Goal: Task Accomplishment & Management: Manage account settings

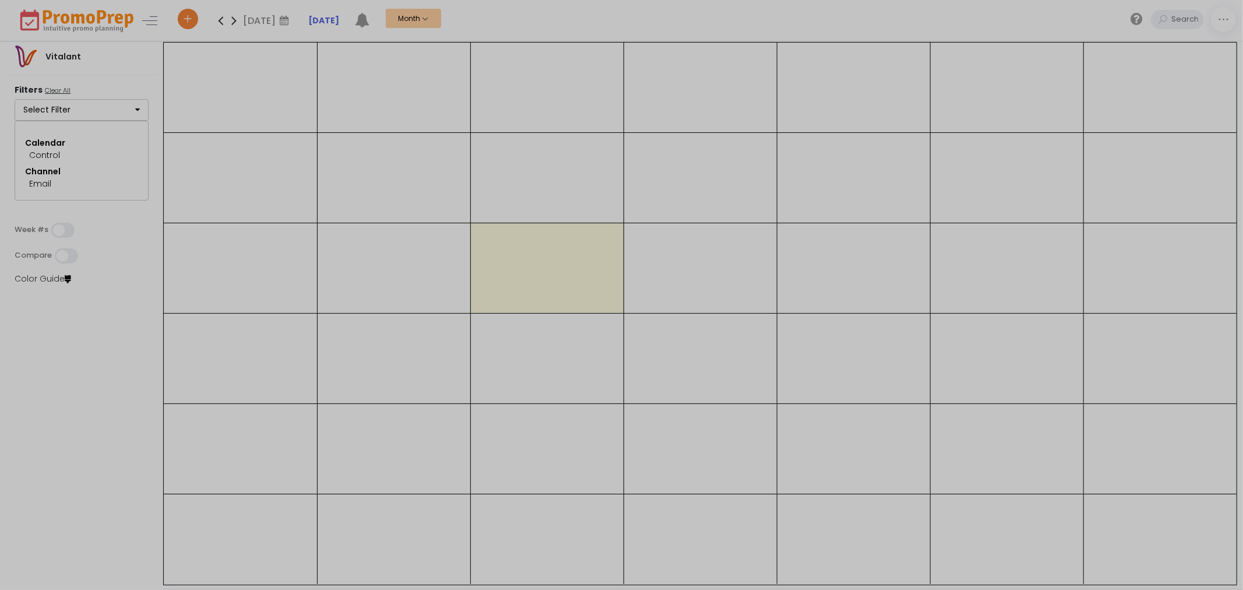
select select "264"
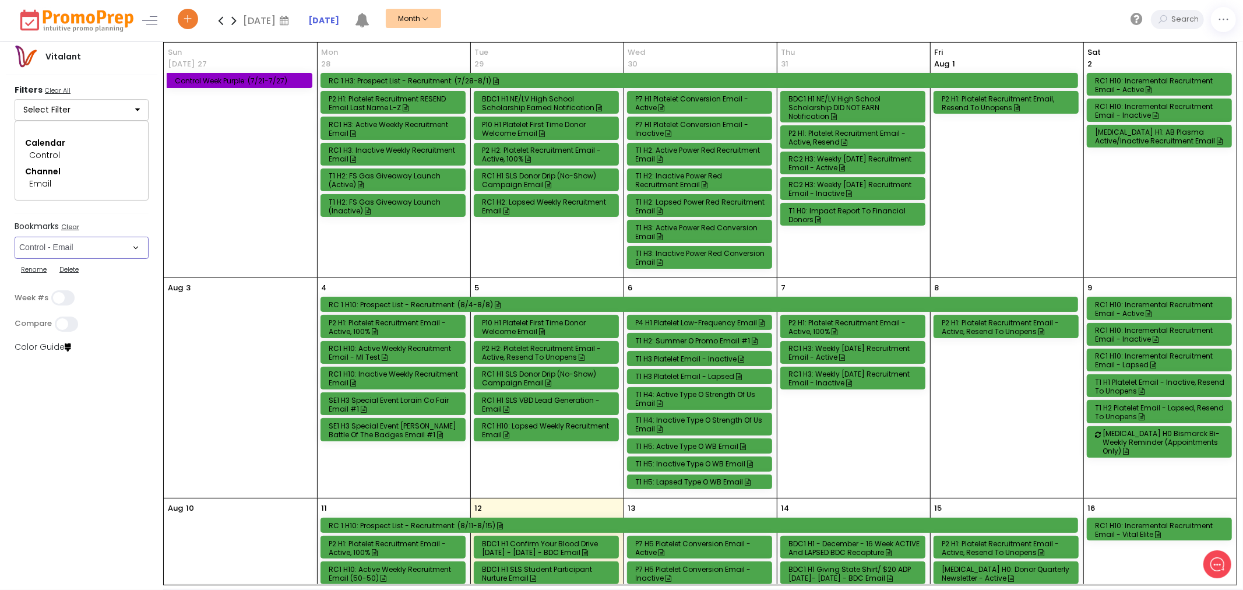
click at [84, 252] on select "Select Bookmark Automated Frequency Campaign Control - BVR Control - Email Cont…" at bounding box center [82, 248] width 134 height 22
click at [72, 225] on u "Clear" at bounding box center [70, 226] width 18 height 9
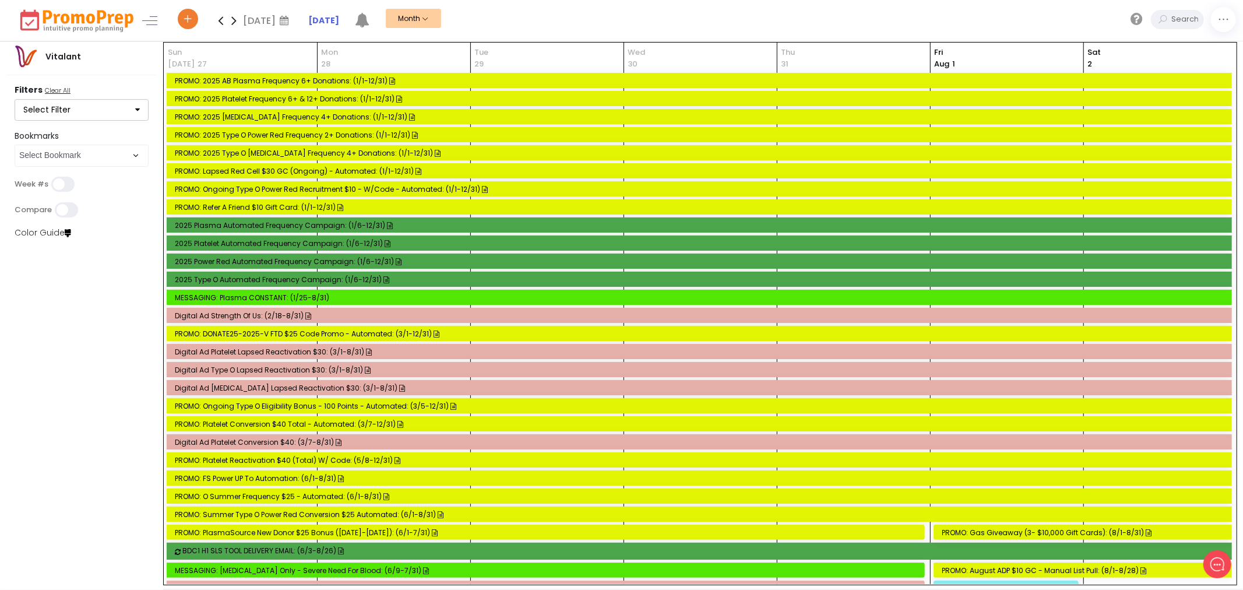
click at [231, 20] on icon at bounding box center [233, 20] width 13 height 23
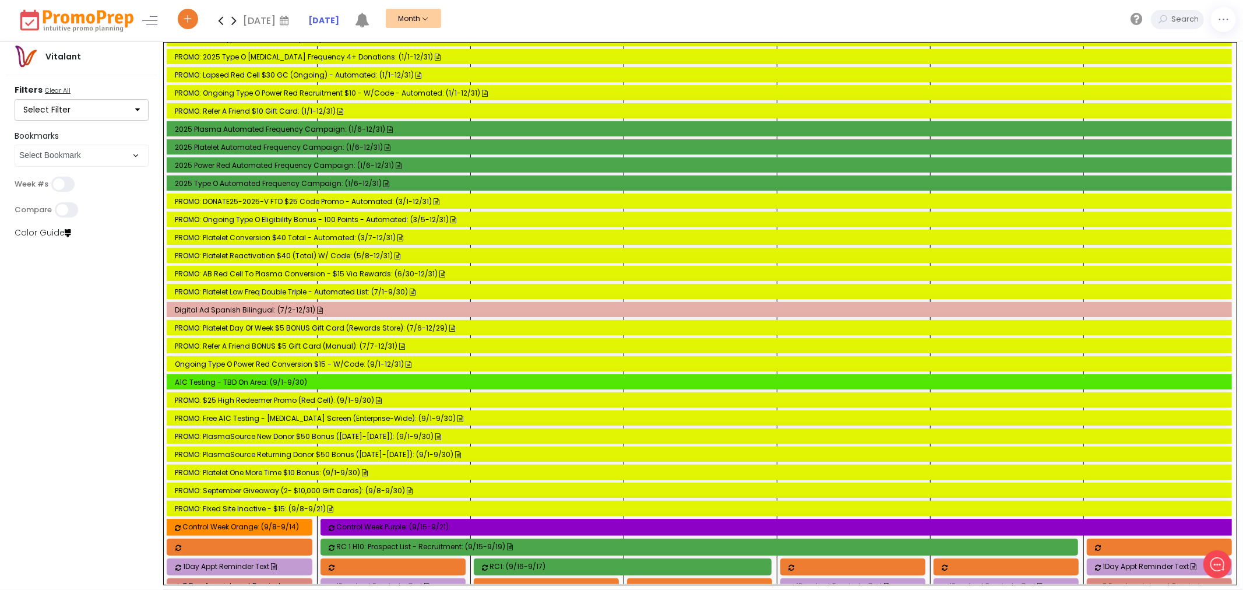
scroll to position [4610, 0]
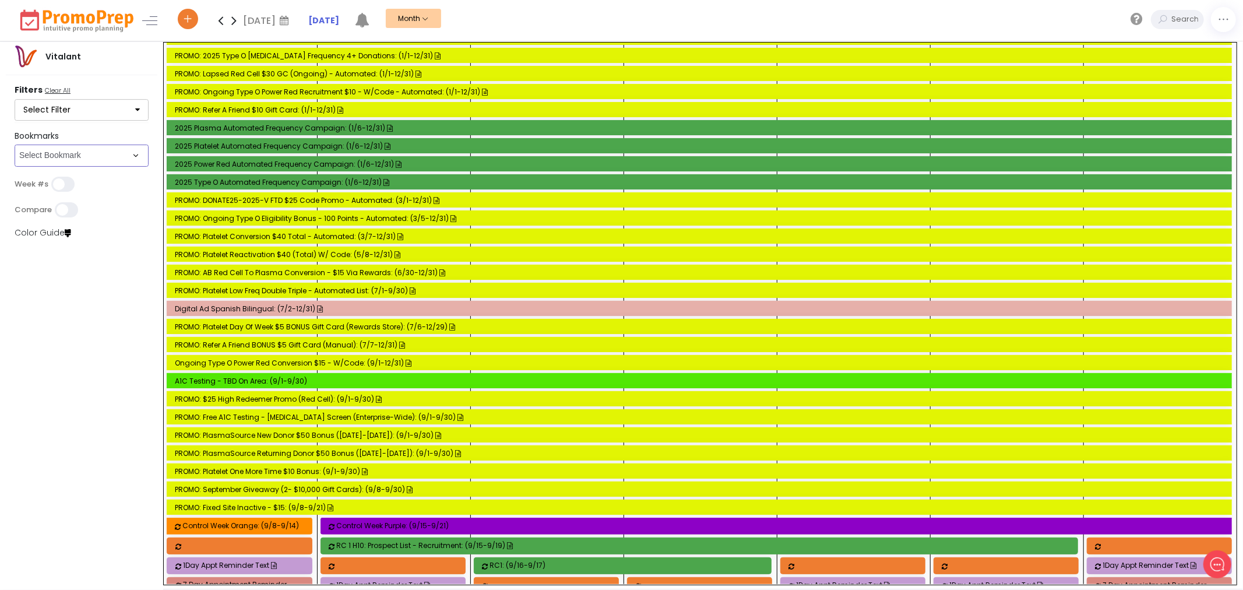
click at [113, 154] on select "Select Bookmark Automated Frequency Campaign Control - BVR Control - Email Cont…" at bounding box center [82, 155] width 134 height 22
select select "48"
click at [15, 167] on select "Select Bookmark Automated Frequency Campaign Control - BVR Control - Email Cont…" at bounding box center [82, 155] width 134 height 22
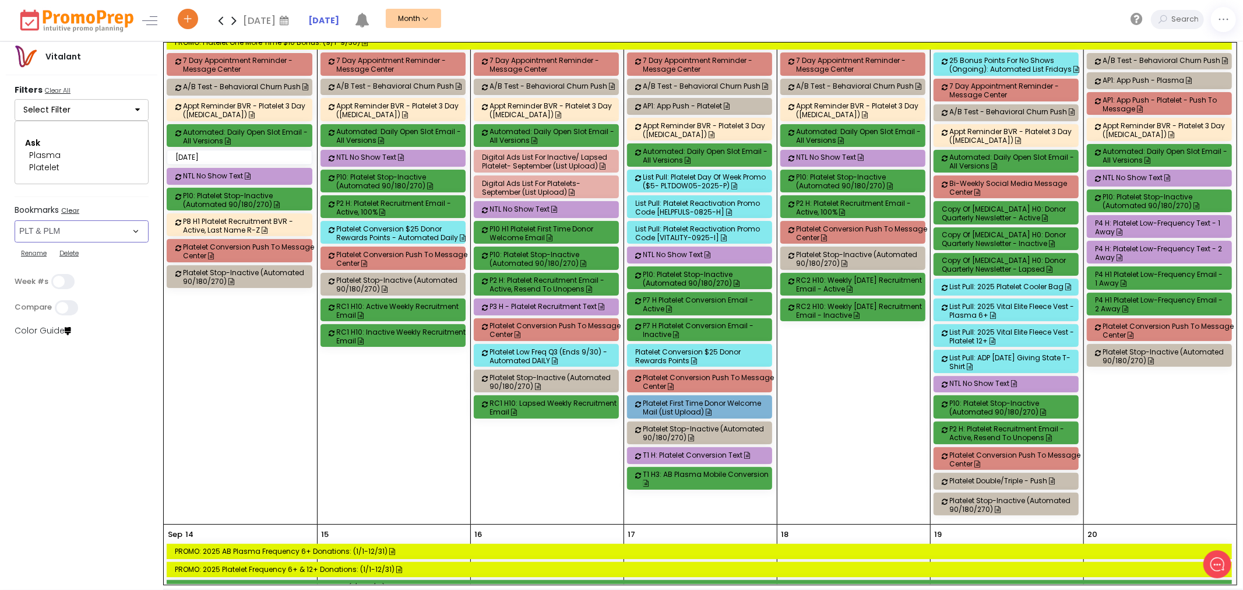
scroll to position [1026, 0]
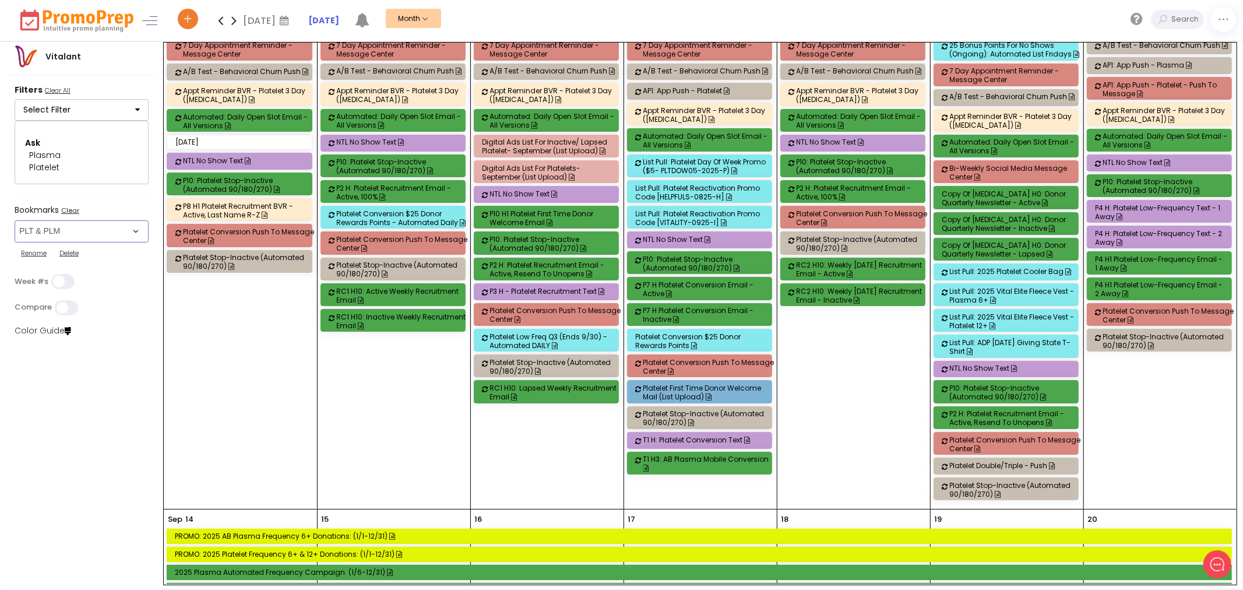
click at [732, 345] on div "Platelet Conversion $25 Donor Rewards Points" at bounding box center [701, 340] width 131 height 17
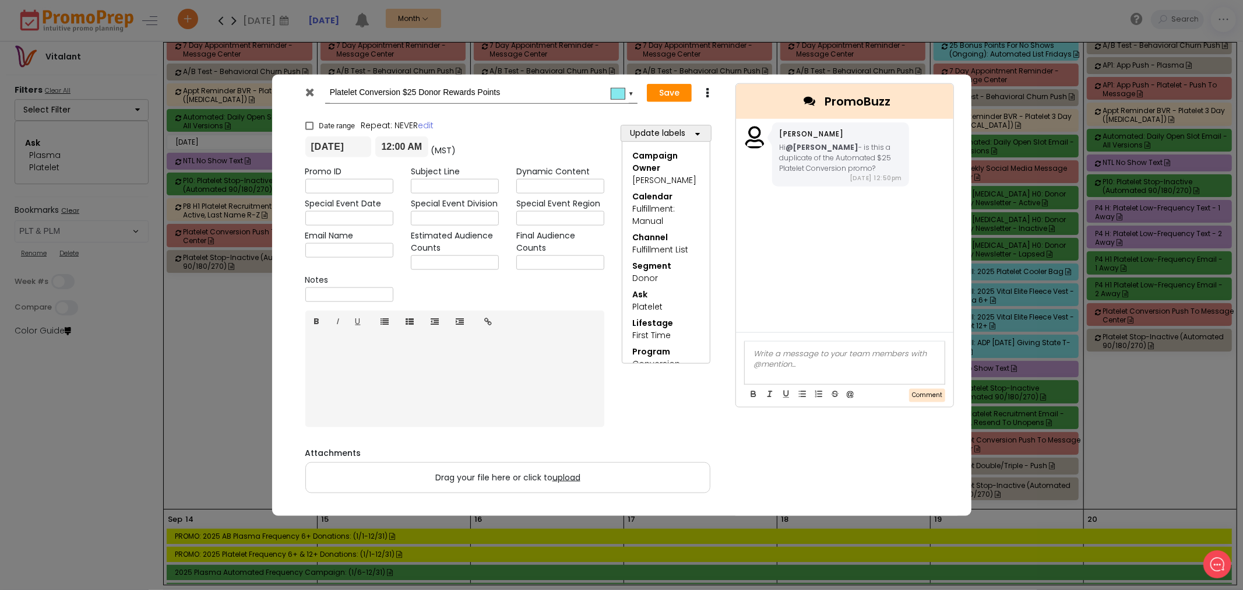
click at [705, 94] on icon at bounding box center [707, 93] width 9 height 12
click at [741, 137] on link "Delete" at bounding box center [743, 138] width 80 height 24
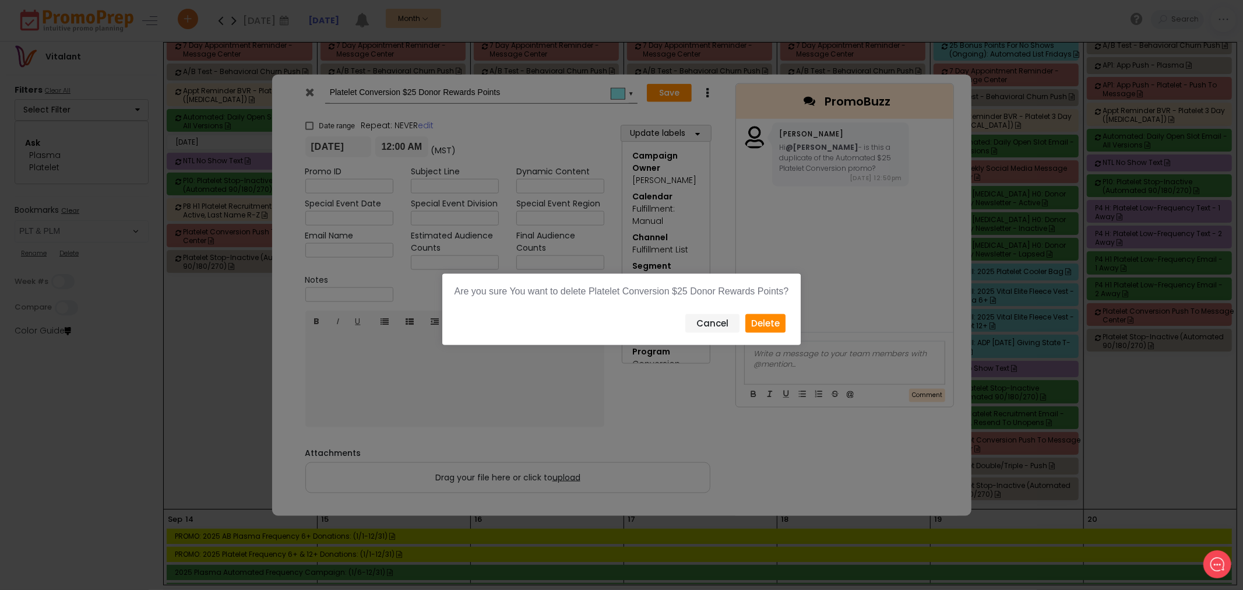
click at [772, 323] on button "Delete" at bounding box center [765, 322] width 40 height 19
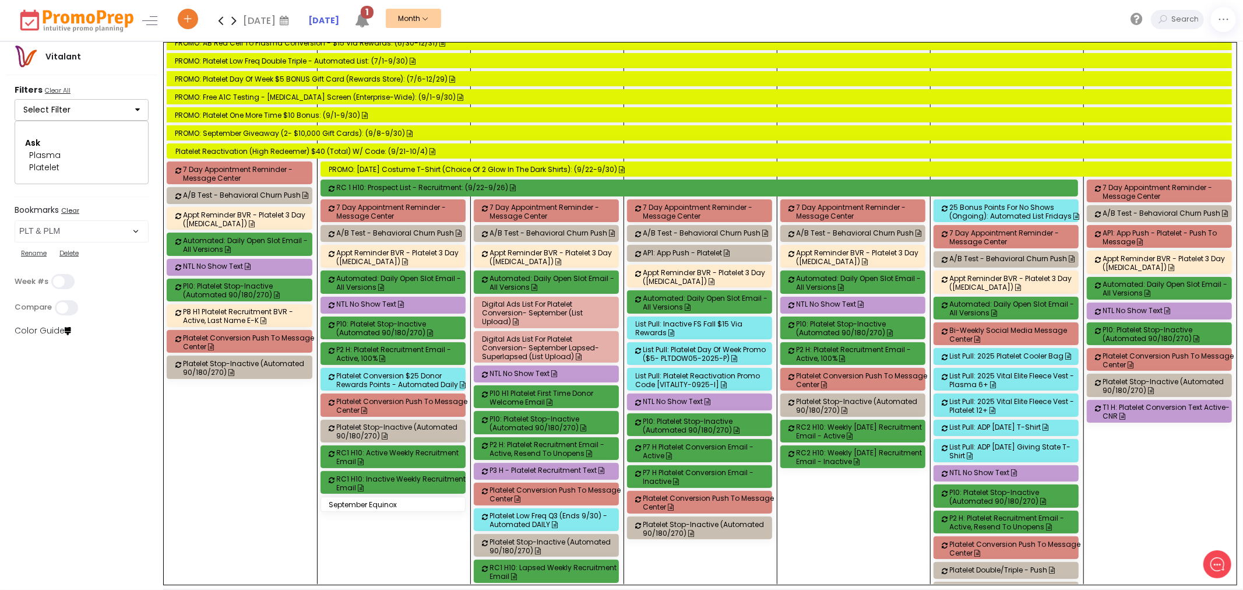
scroll to position [2334, 0]
